Goal: Check status: Check status

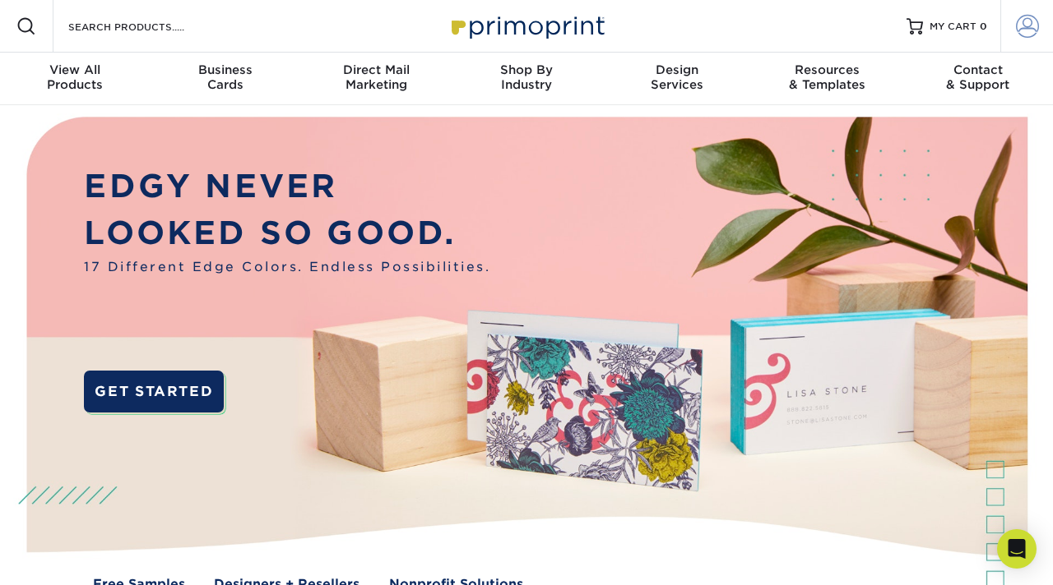
type input "[EMAIL_ADDRESS][DOMAIN_NAME]"
click at [1029, 35] on span at bounding box center [1027, 26] width 23 height 23
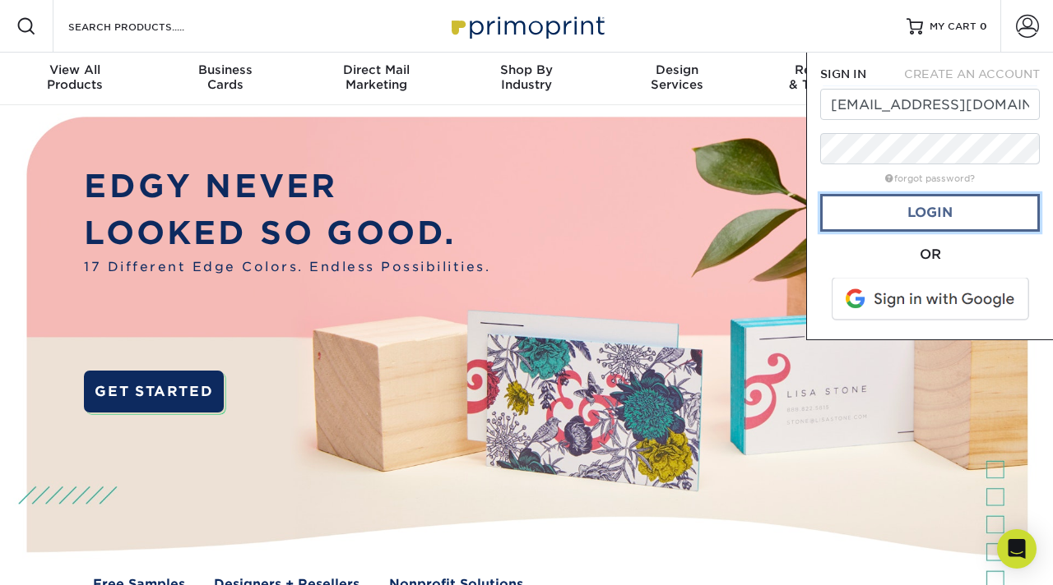
click at [887, 219] on link "Login" at bounding box center [930, 213] width 220 height 38
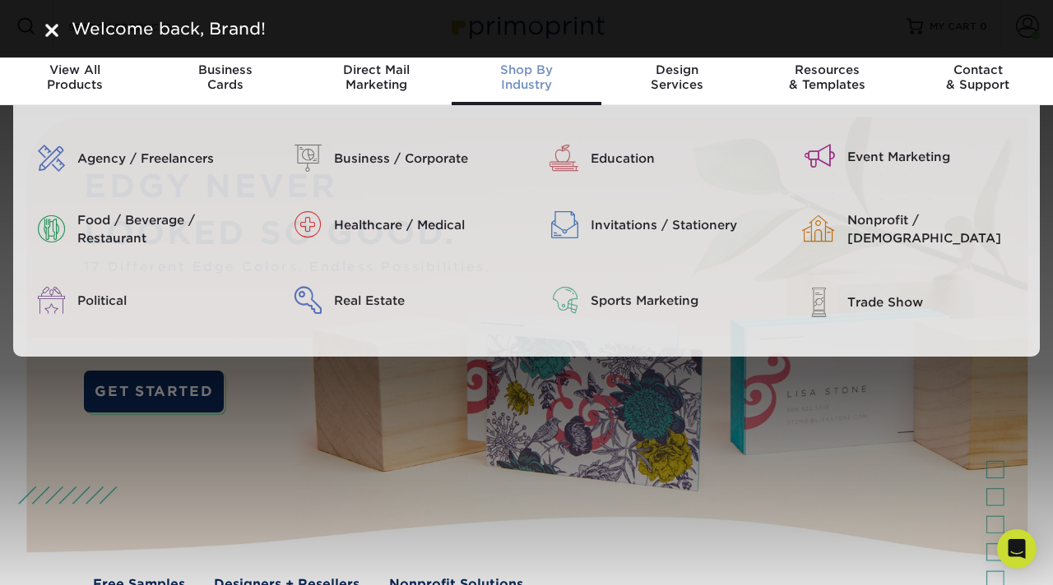
click at [598, 91] on div "Shop By Industry" at bounding box center [526, 77] width 150 height 30
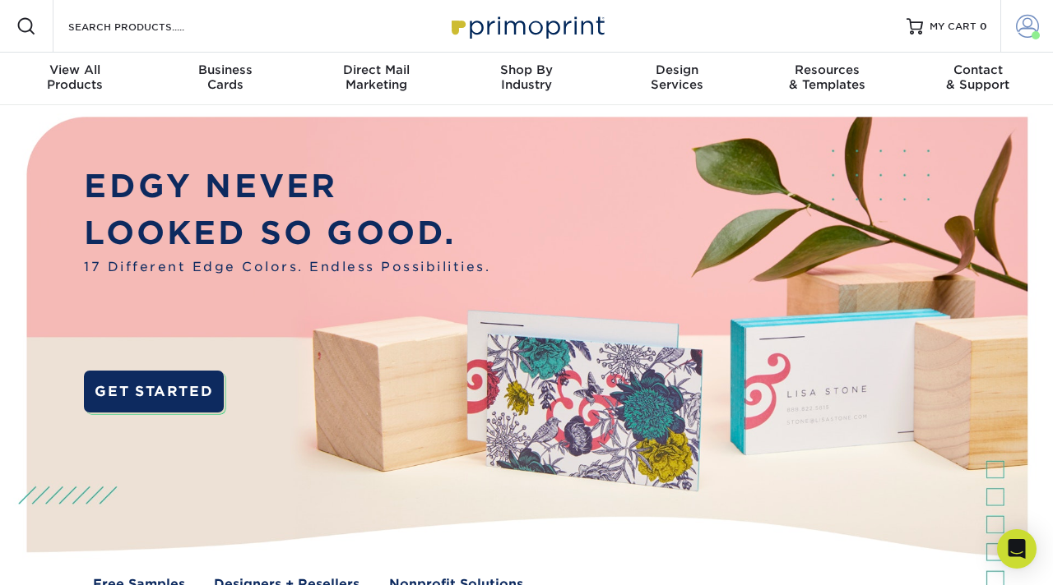
click at [1026, 28] on span at bounding box center [1027, 26] width 23 height 23
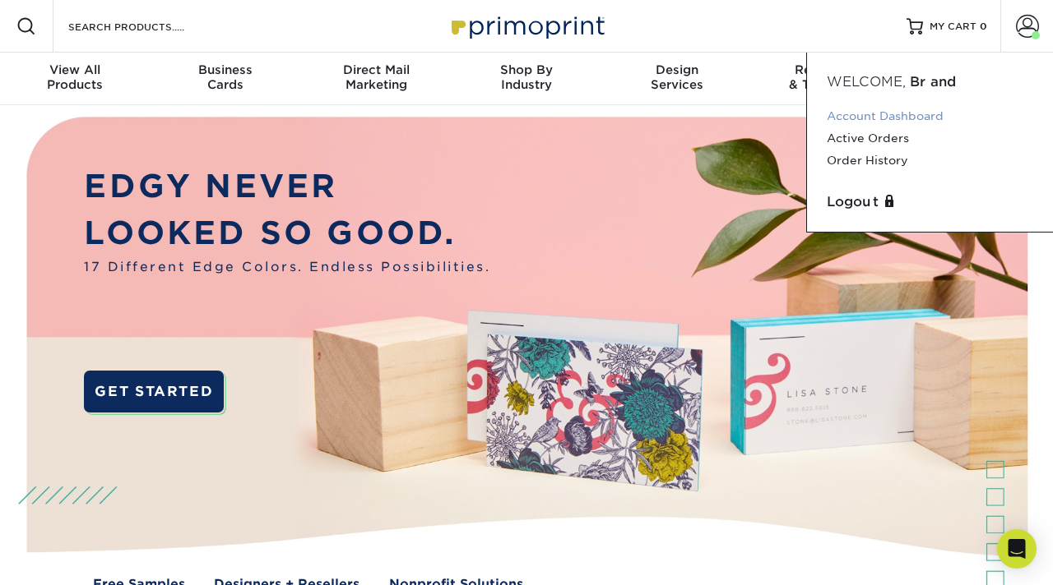
click at [911, 124] on link "Account Dashboard" at bounding box center [929, 116] width 206 height 22
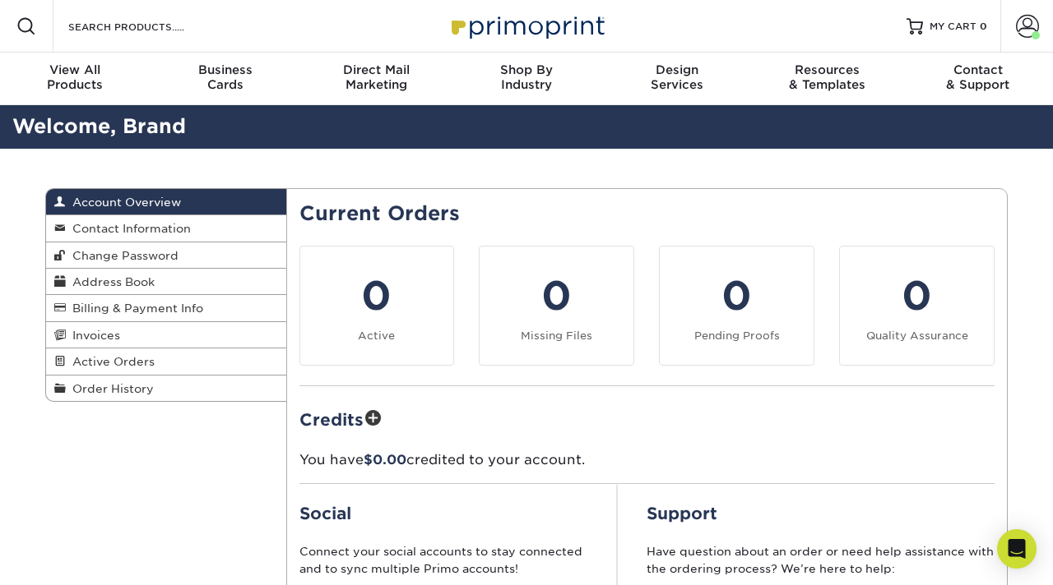
click at [708, 172] on div "Account Overview Account Overview Contact Information Change Password Address B…" at bounding box center [526, 459] width 987 height 620
click at [1021, 21] on span at bounding box center [1027, 26] width 23 height 23
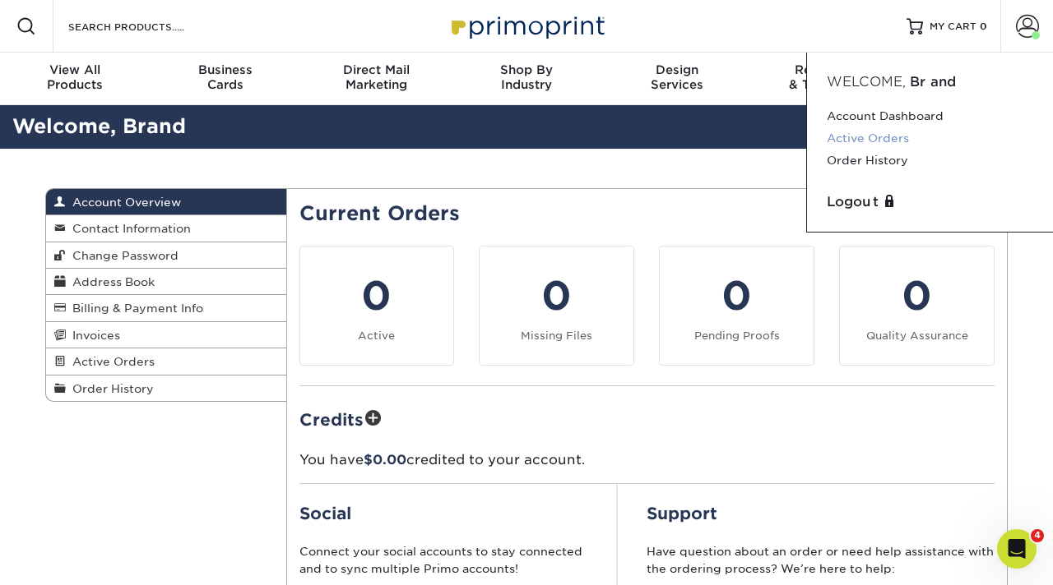
click at [897, 137] on link "Active Orders" at bounding box center [929, 138] width 206 height 22
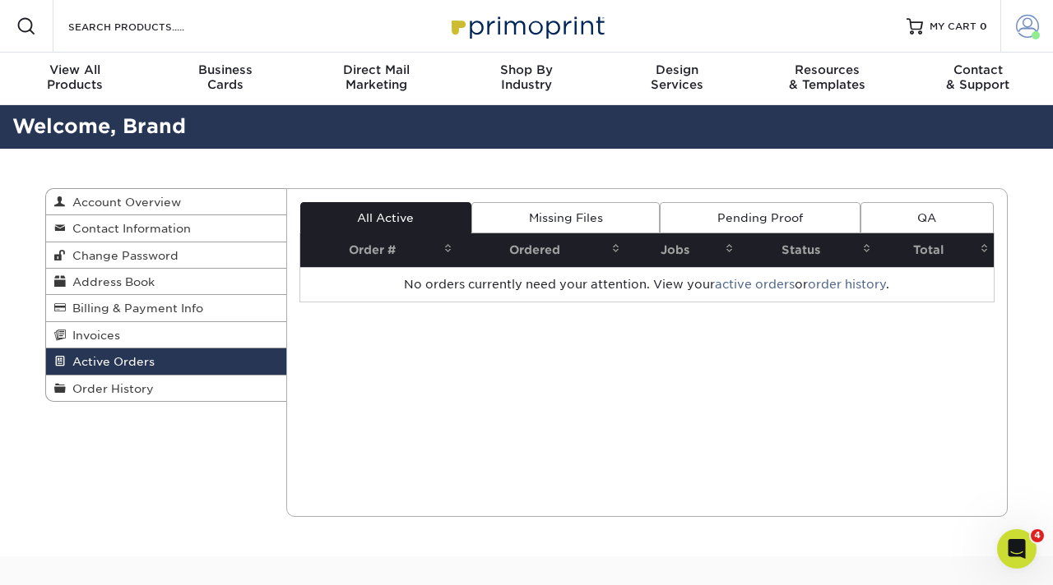
click at [1034, 37] on span at bounding box center [1035, 35] width 8 height 8
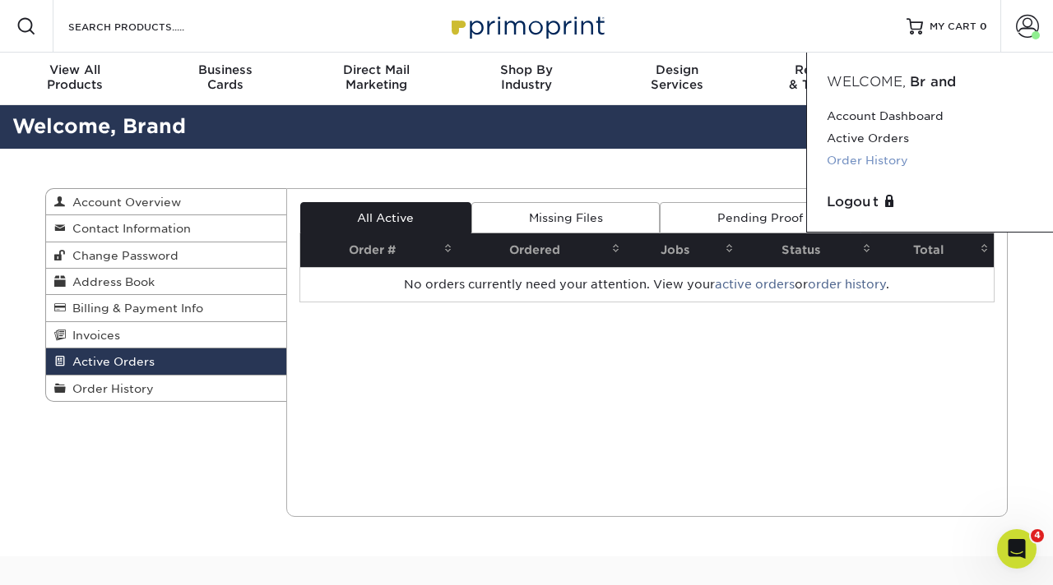
click at [874, 164] on link "Order History" at bounding box center [929, 161] width 206 height 22
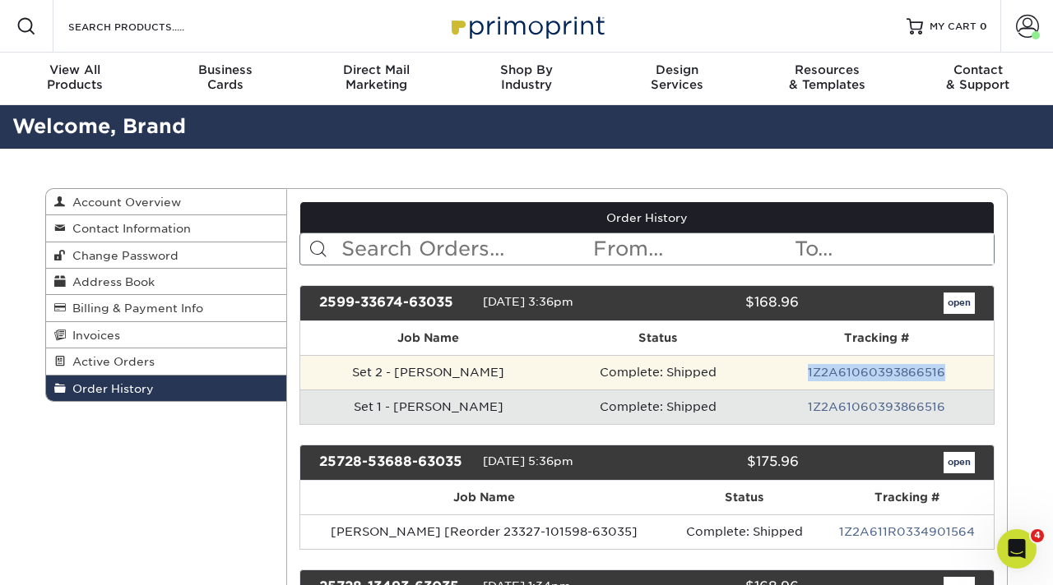
drag, startPoint x: 789, startPoint y: 369, endPoint x: 947, endPoint y: 367, distance: 158.7
click at [947, 367] on td "1Z2A61060393866516" at bounding box center [876, 372] width 234 height 35
copy link "1Z2A61060393866516"
